Goal: Navigation & Orientation: Find specific page/section

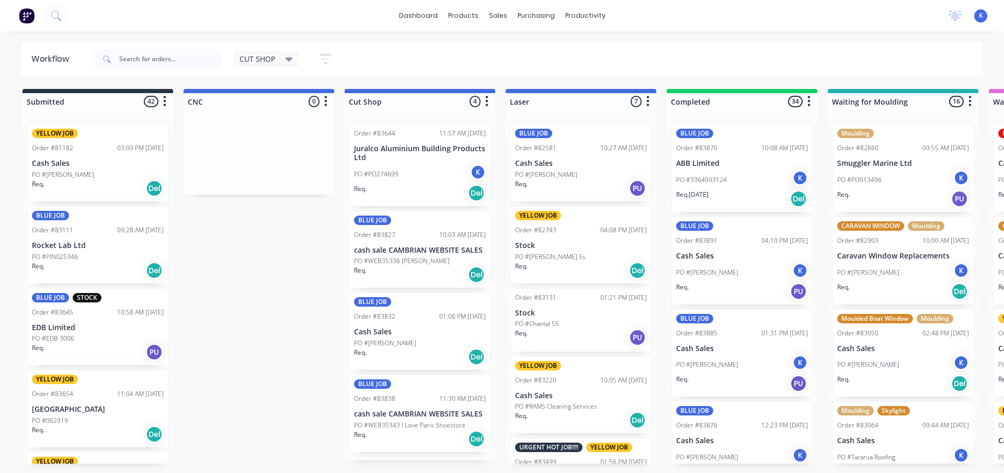
scroll to position [2578, 0]
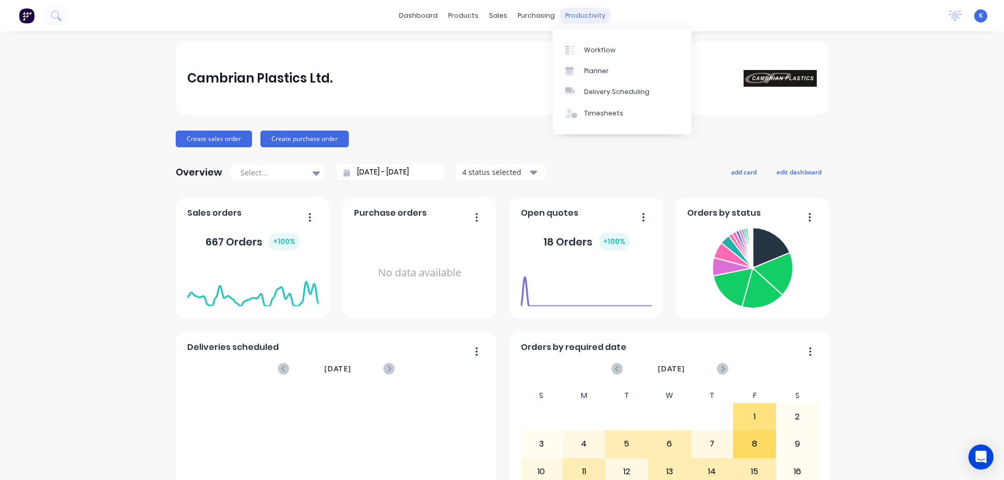
click at [577, 19] on div "productivity" at bounding box center [585, 16] width 51 height 16
click at [600, 52] on div "Workflow" at bounding box center [599, 49] width 31 height 9
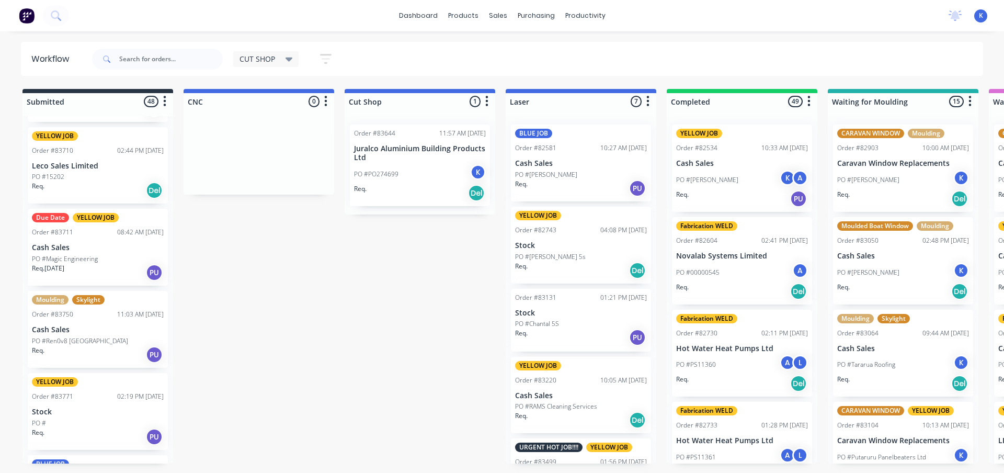
scroll to position [575, 0]
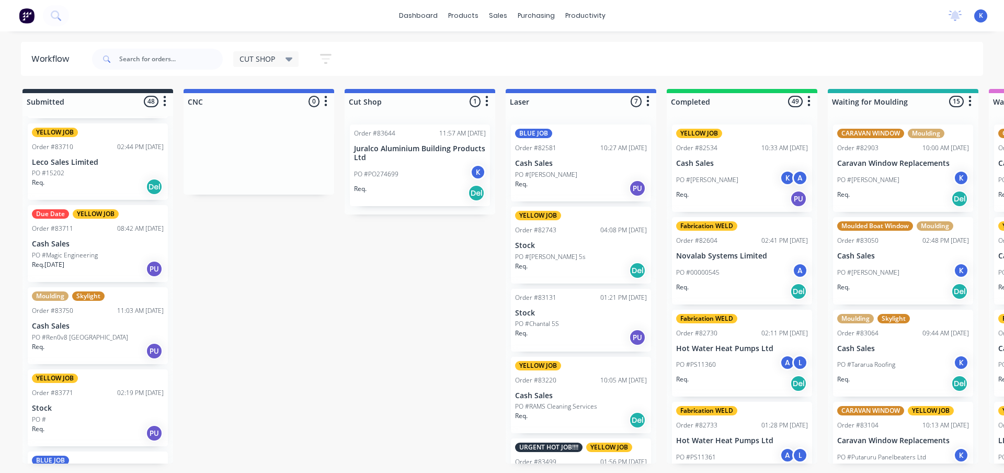
click at [63, 254] on p "PO #Magic Engineering" at bounding box center [65, 254] width 66 height 9
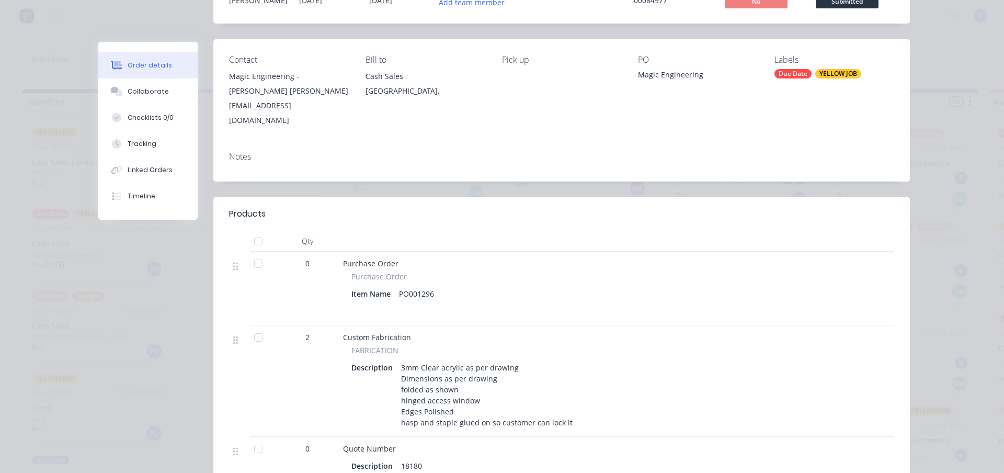
scroll to position [0, 0]
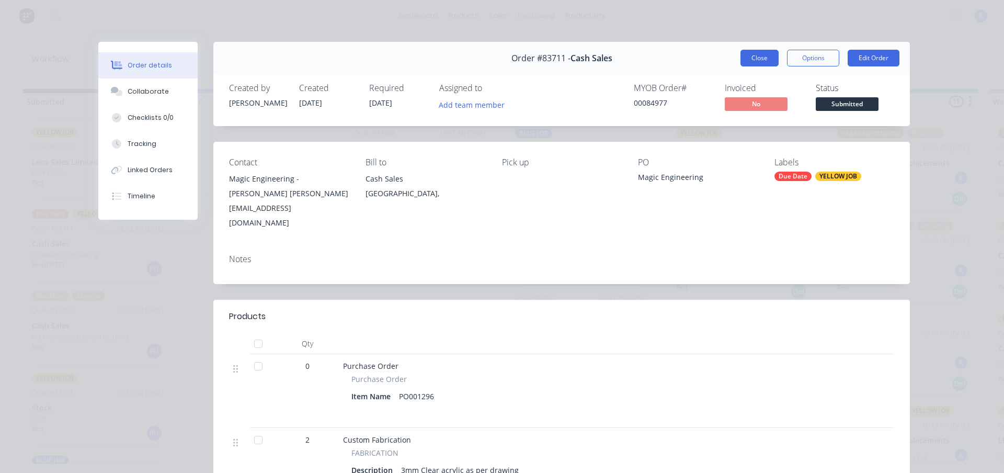
click at [749, 55] on button "Close" at bounding box center [759, 58] width 38 height 17
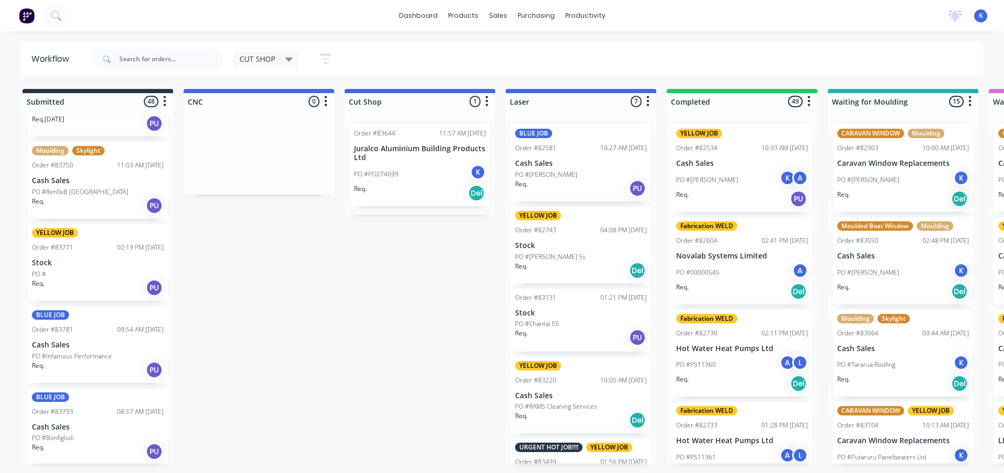
scroll to position [732, 0]
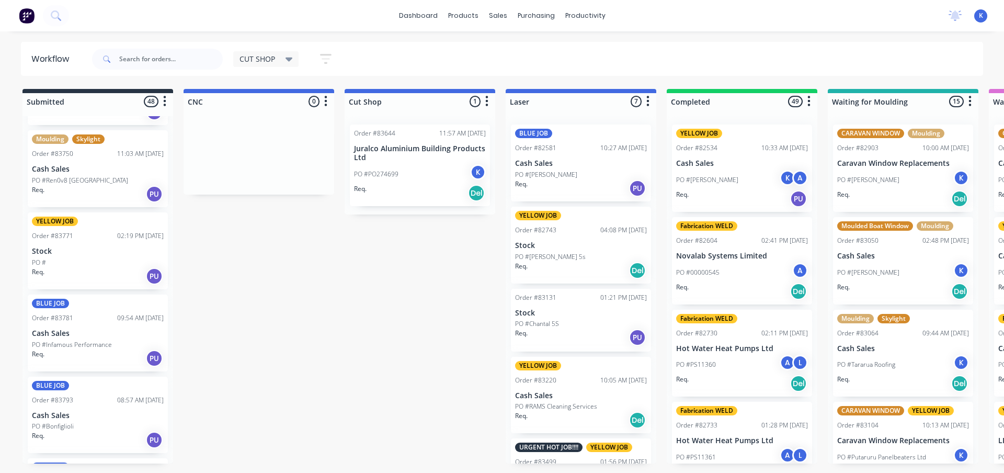
click at [56, 173] on p "Cash Sales" at bounding box center [98, 169] width 132 height 9
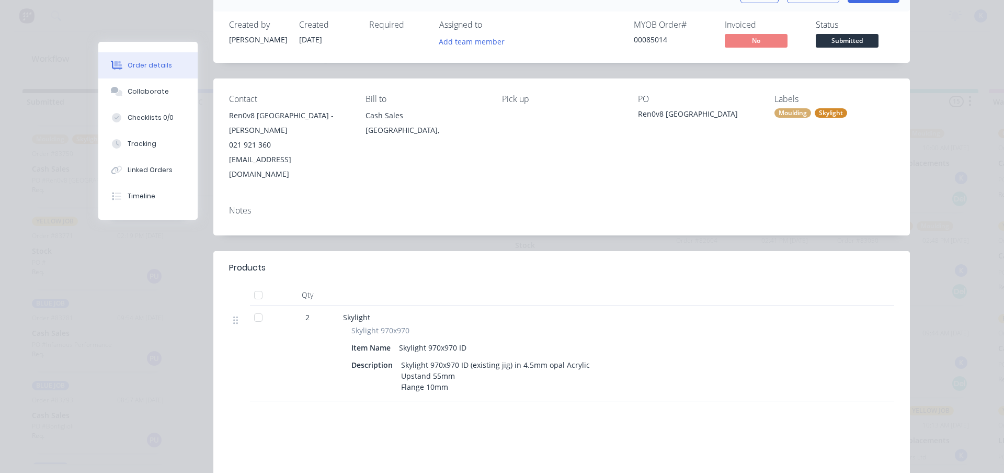
scroll to position [0, 0]
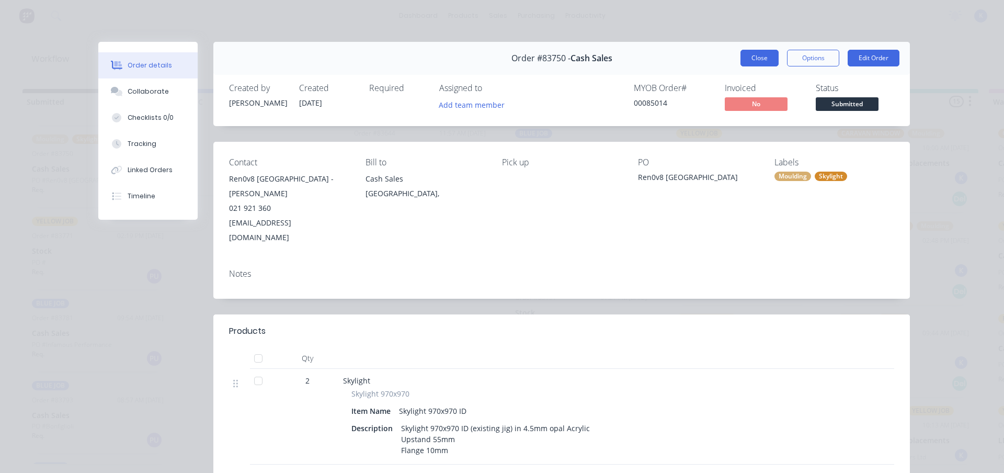
click at [746, 55] on button "Close" at bounding box center [759, 58] width 38 height 17
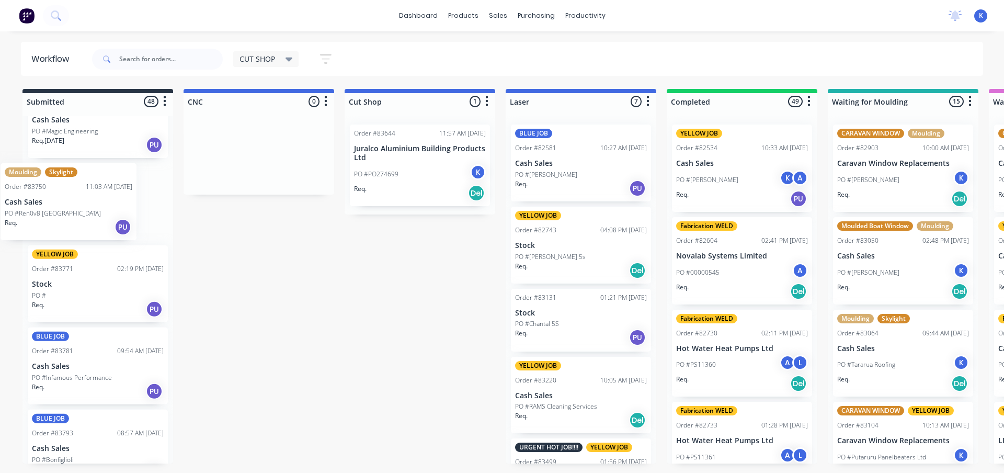
scroll to position [694, 0]
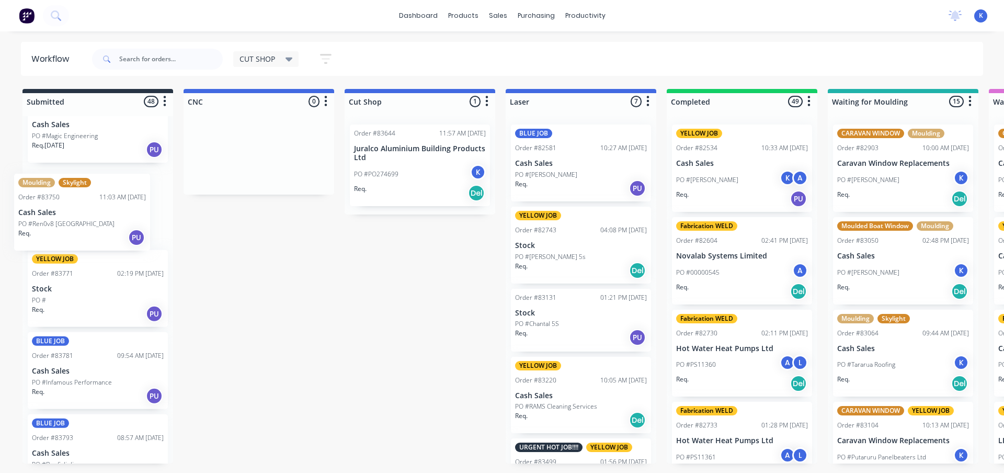
drag, startPoint x: 53, startPoint y: 172, endPoint x: 44, endPoint y: 217, distance: 45.8
click at [44, 217] on div "YELLOW JOB Order #81182 03:09 PM [DATE] Cash Sales PO #[PERSON_NAME] Req. Del B…" at bounding box center [97, 289] width 151 height 347
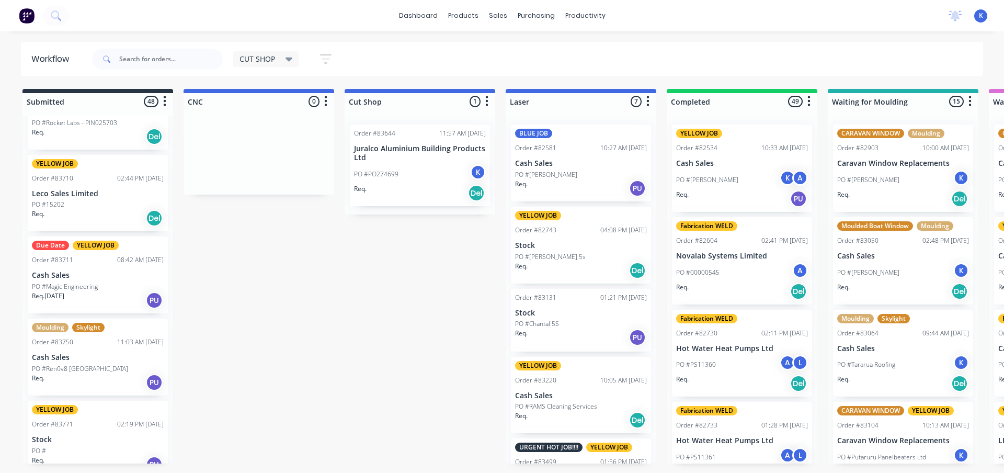
scroll to position [537, 0]
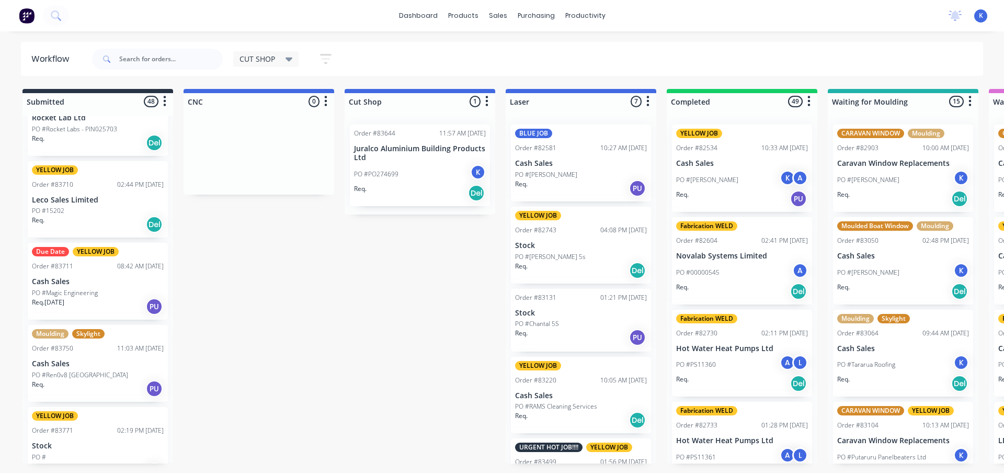
click at [72, 201] on p "Leco Sales Limited" at bounding box center [98, 200] width 132 height 9
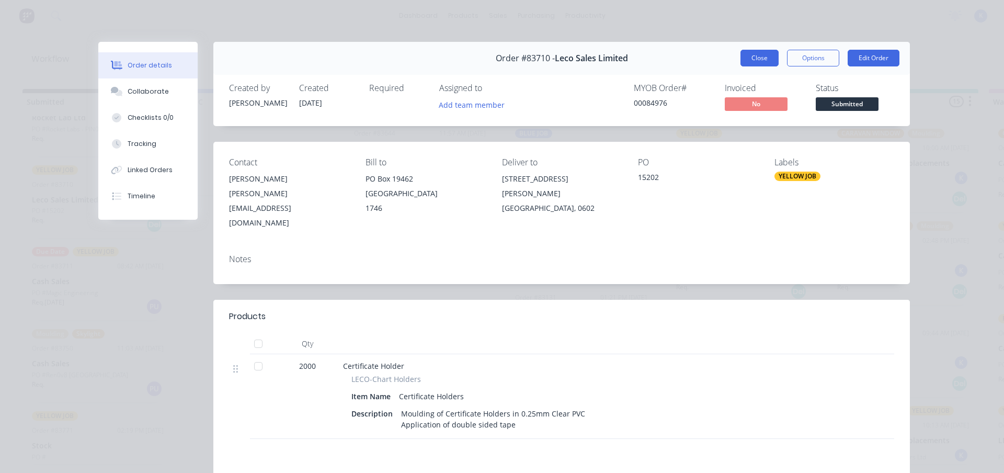
click at [753, 61] on button "Close" at bounding box center [759, 58] width 38 height 17
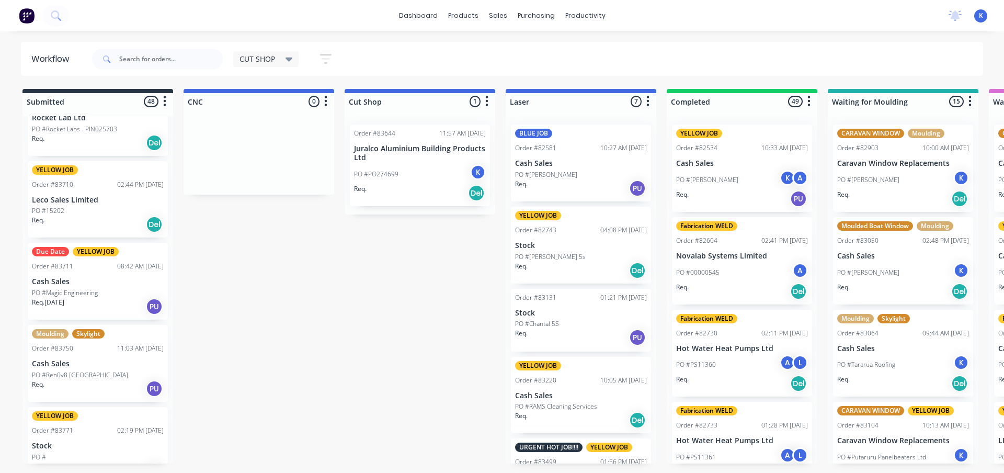
click at [47, 282] on p "Cash Sales" at bounding box center [98, 281] width 132 height 9
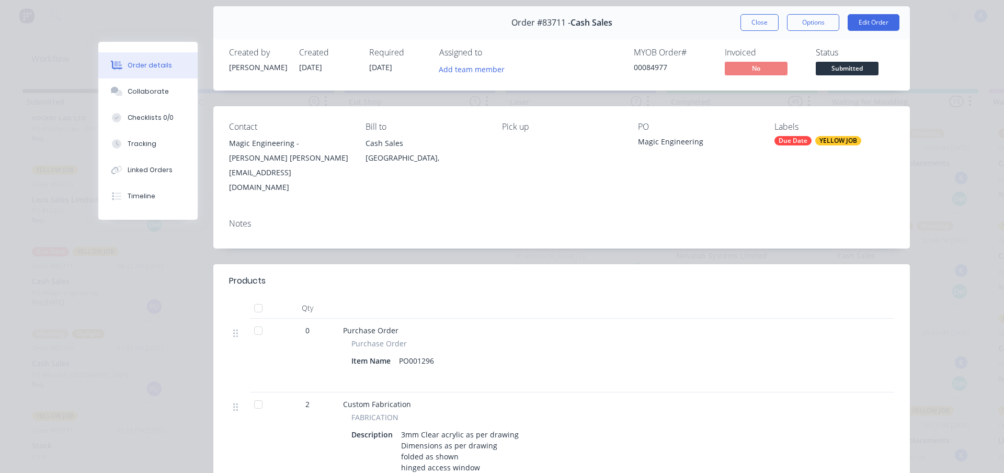
scroll to position [0, 0]
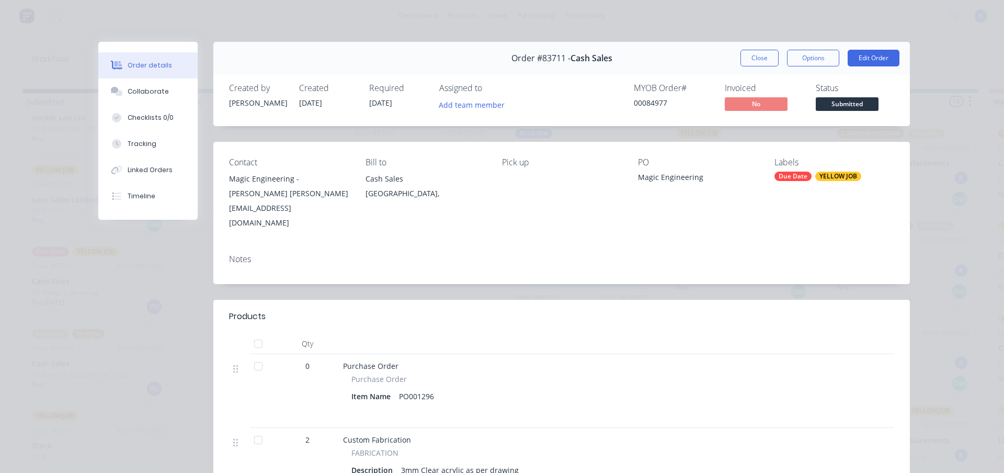
drag, startPoint x: 746, startPoint y: 60, endPoint x: 318, endPoint y: 125, distance: 432.6
click at [734, 63] on div "Order #83711 - Cash Sales Close Options Edit Order" at bounding box center [561, 58] width 696 height 33
click at [764, 54] on button "Close" at bounding box center [759, 58] width 38 height 17
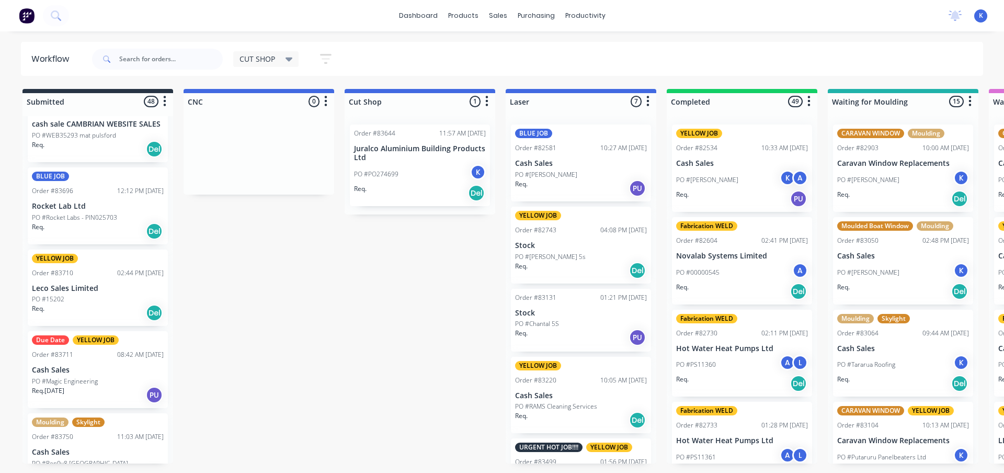
scroll to position [433, 0]
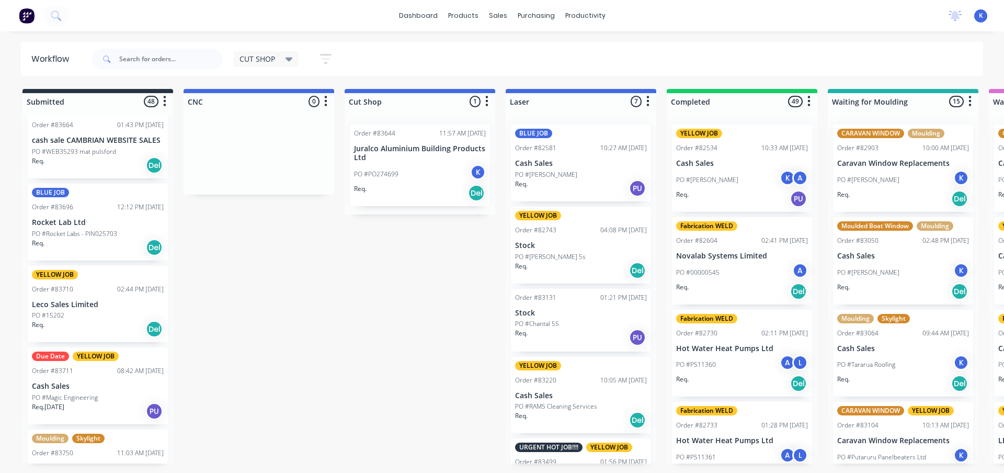
click at [84, 233] on p "PO #Rocket Labs - PIN025703" at bounding box center [74, 233] width 85 height 9
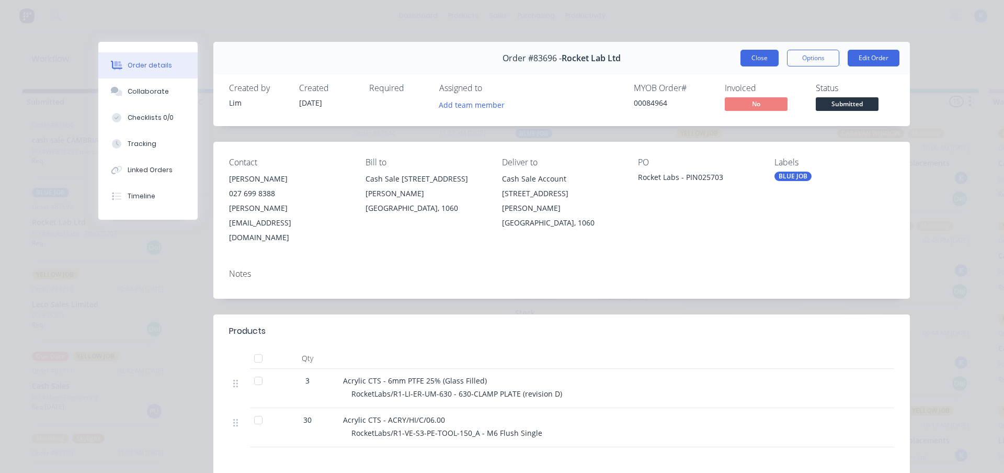
click at [749, 59] on button "Close" at bounding box center [759, 58] width 38 height 17
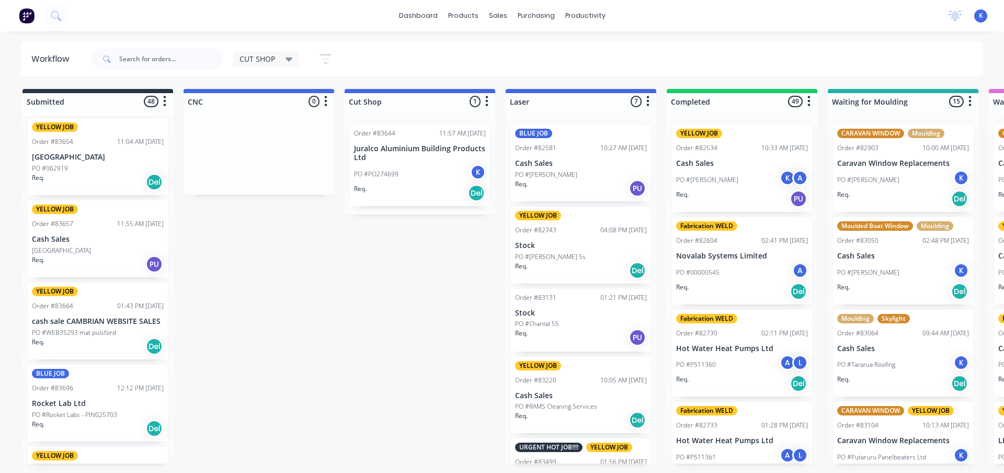
scroll to position [276, 0]
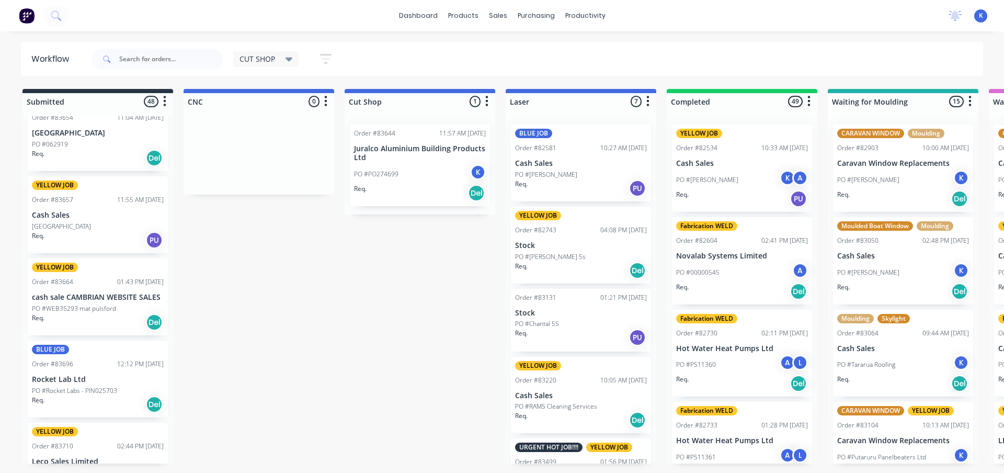
click at [61, 295] on p "cash sale CAMBRIAN WEBSITE SALES" at bounding box center [98, 297] width 132 height 9
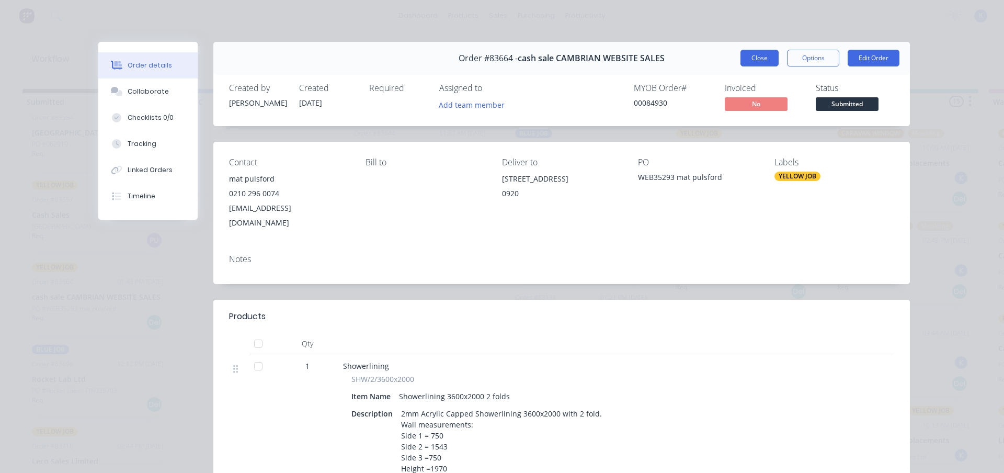
click at [744, 61] on button "Close" at bounding box center [759, 58] width 38 height 17
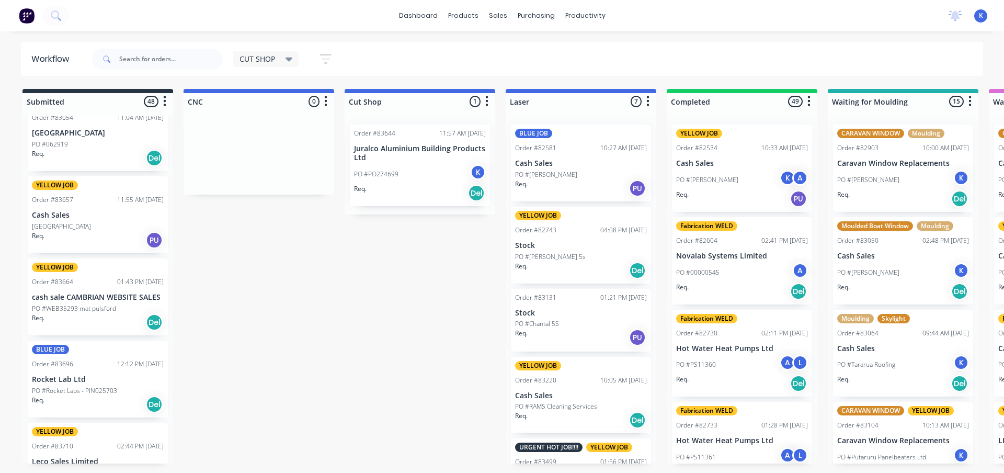
click at [56, 220] on div "YELLOW JOB Order #83657 11:55 AM [DATE] Cash Sales [GEOGRAPHIC_DATA] Req. PU" at bounding box center [98, 214] width 140 height 77
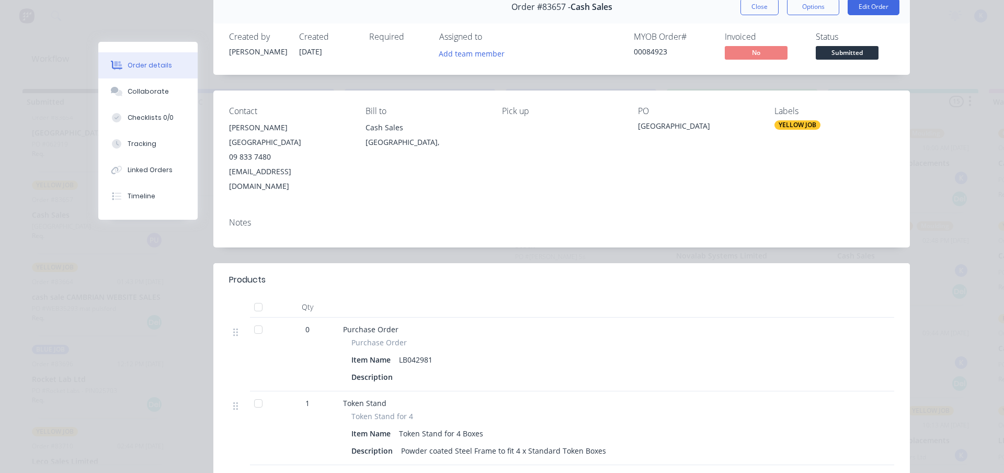
scroll to position [52, 0]
drag, startPoint x: 755, startPoint y: 8, endPoint x: 744, endPoint y: 8, distance: 11.0
click at [755, 8] on button "Close" at bounding box center [759, 5] width 38 height 17
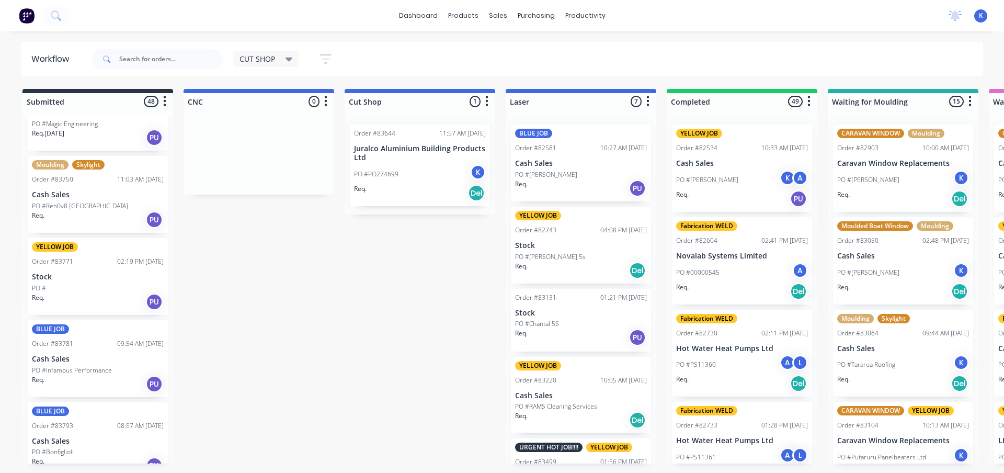
scroll to position [836, 0]
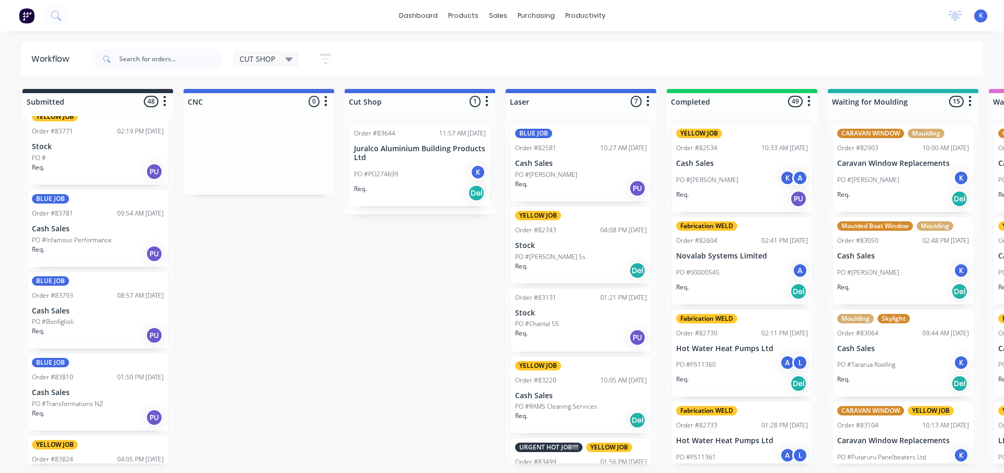
click at [85, 245] on div "Req. PU" at bounding box center [98, 254] width 132 height 18
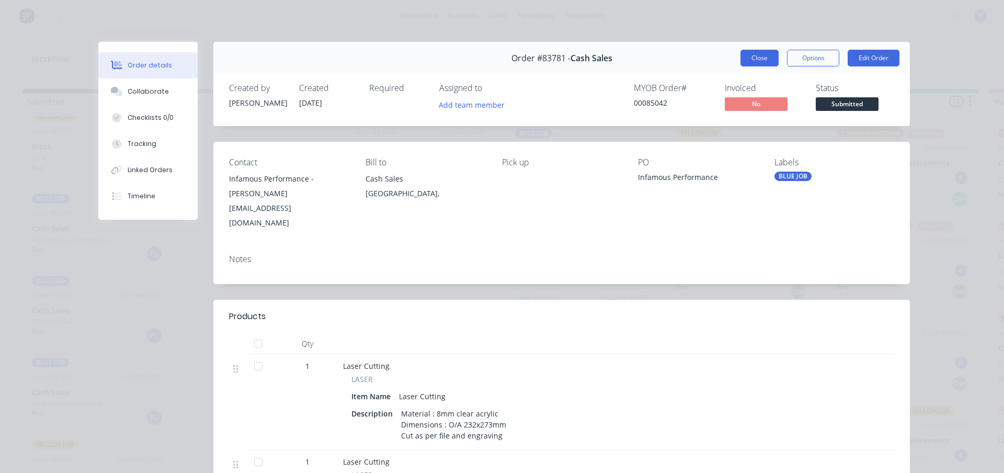
drag, startPoint x: 746, startPoint y: 62, endPoint x: 738, endPoint y: 69, distance: 11.1
click at [746, 62] on button "Close" at bounding box center [759, 58] width 38 height 17
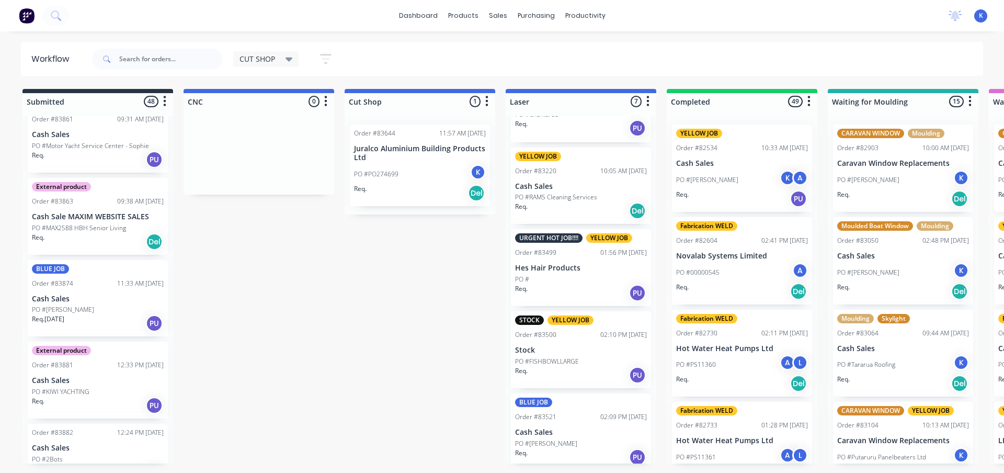
scroll to position [1934, 0]
